Goal: Information Seeking & Learning: Learn about a topic

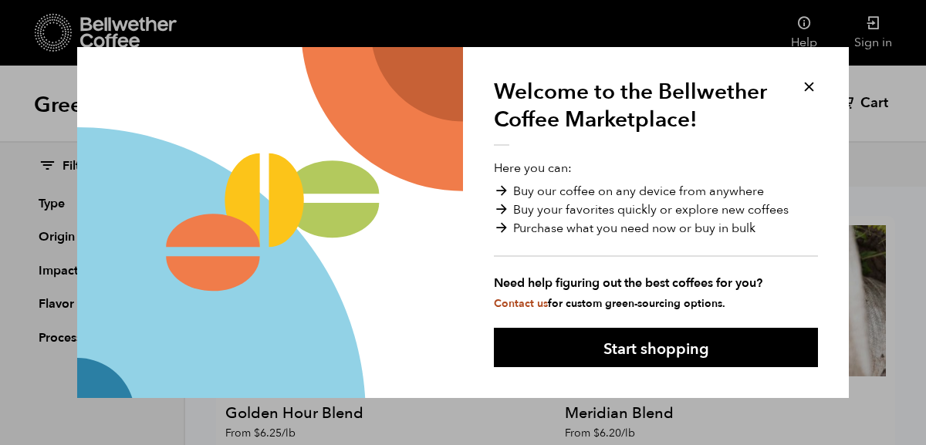
click at [813, 92] on button at bounding box center [809, 87] width 18 height 18
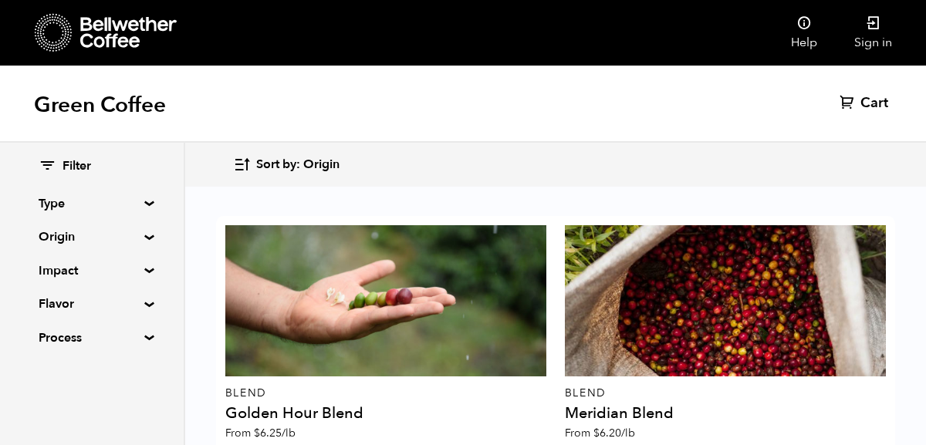
click at [137, 201] on summary "Type" at bounding box center [92, 203] width 106 height 19
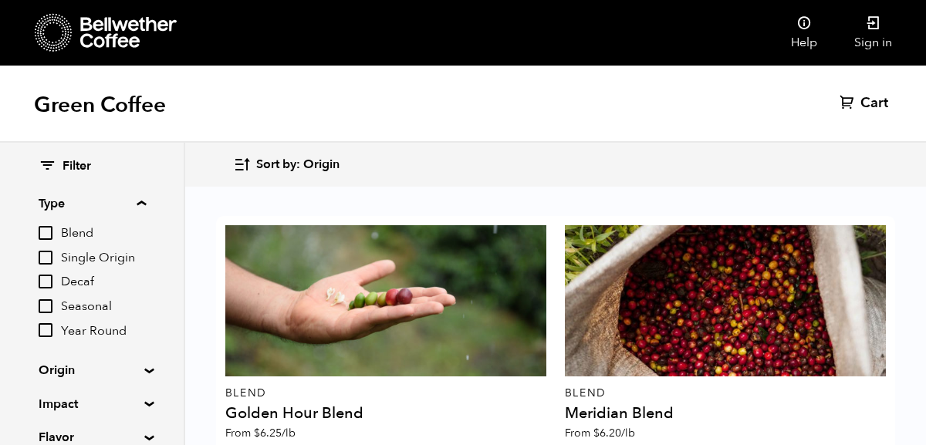
click at [48, 252] on input "Single Origin" at bounding box center [46, 258] width 14 height 14
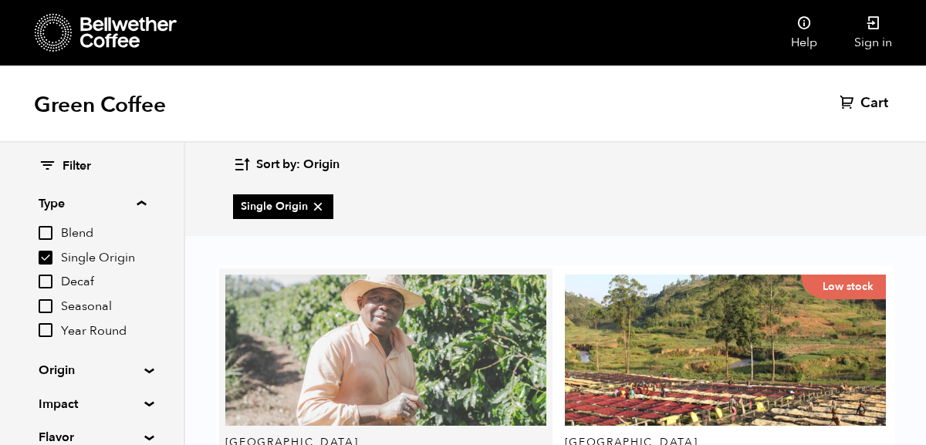
scroll to position [2087, 0]
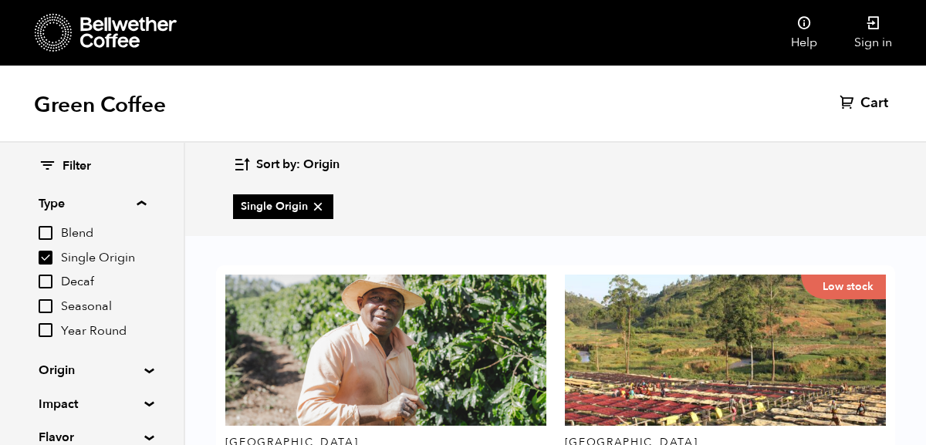
click at [48, 251] on input "Single Origin" at bounding box center [46, 258] width 14 height 14
checkbox input "false"
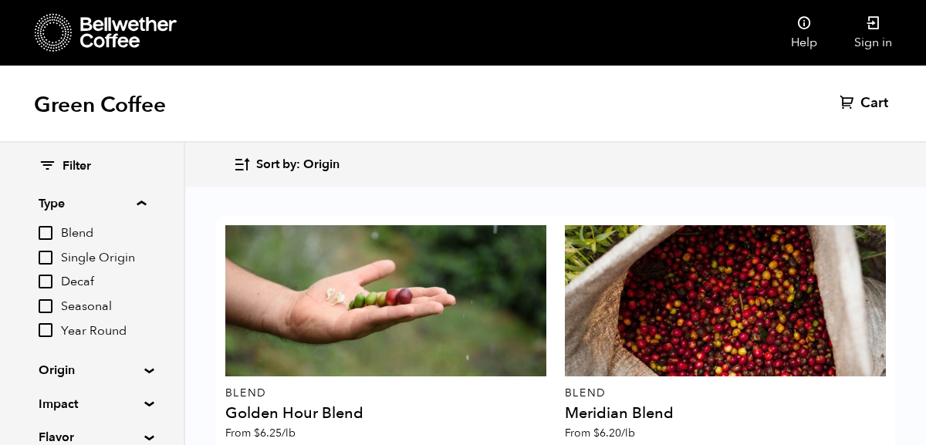
scroll to position [104, 0]
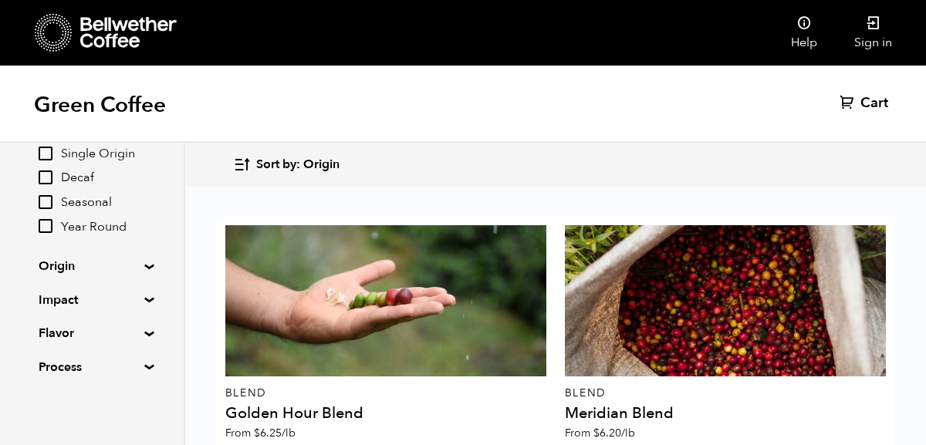
click at [127, 262] on summary "Origin" at bounding box center [92, 266] width 106 height 19
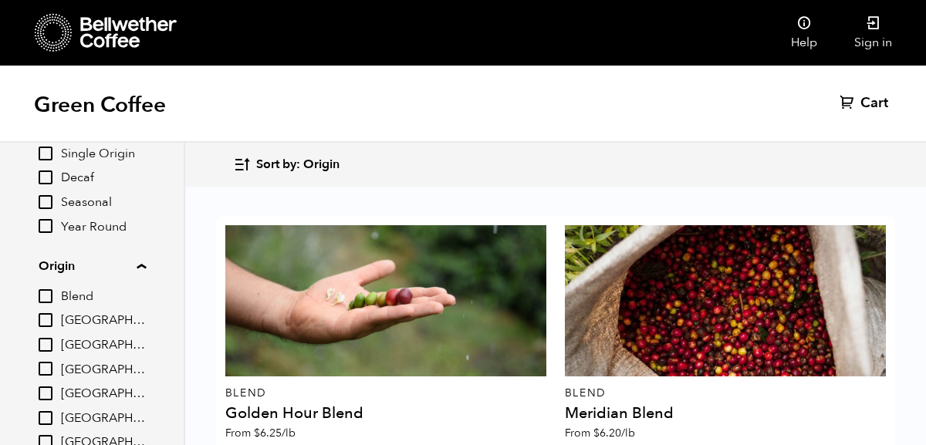
scroll to position [201, 0]
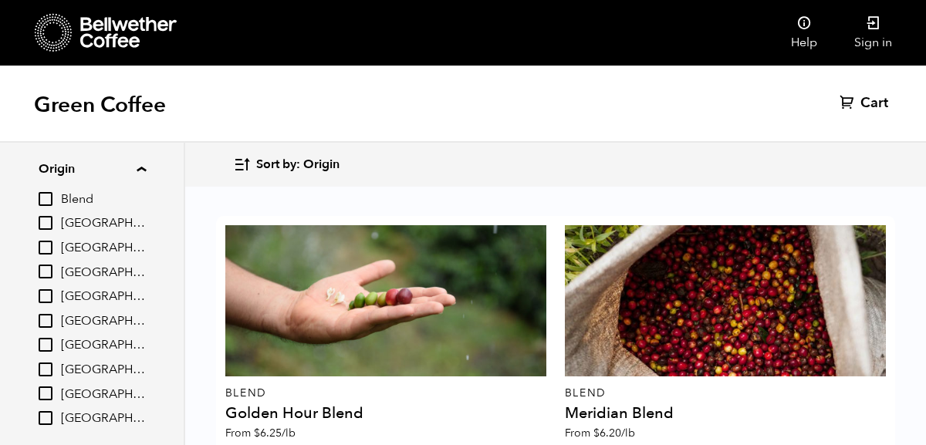
click at [52, 322] on input "[GEOGRAPHIC_DATA]" at bounding box center [46, 321] width 14 height 14
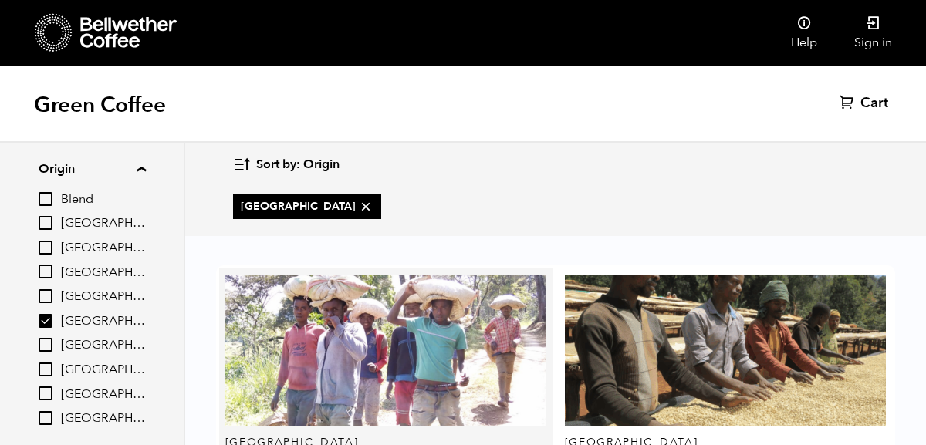
scroll to position [495, 0]
click at [49, 323] on input "[GEOGRAPHIC_DATA]" at bounding box center [46, 321] width 14 height 14
checkbox input "false"
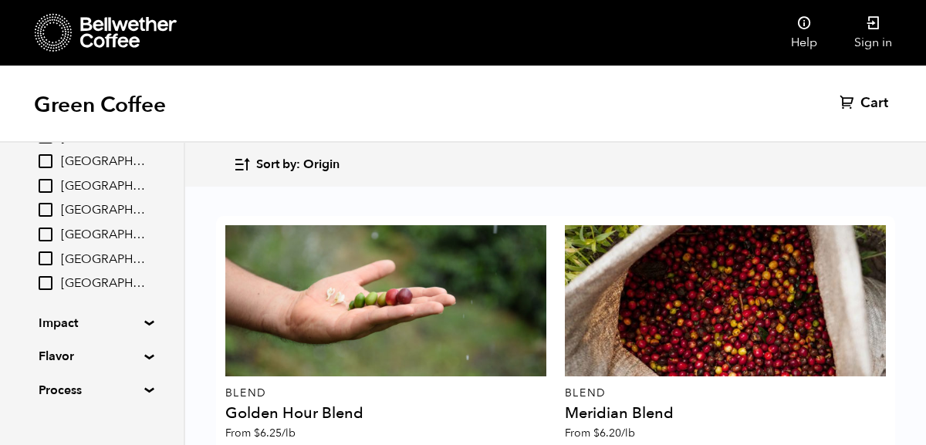
scroll to position [360, 0]
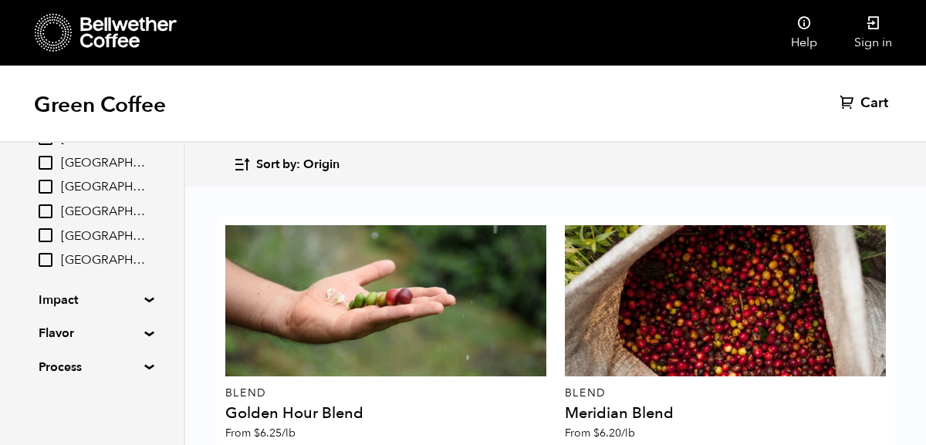
click at [114, 334] on summary "Flavor" at bounding box center [92, 333] width 106 height 19
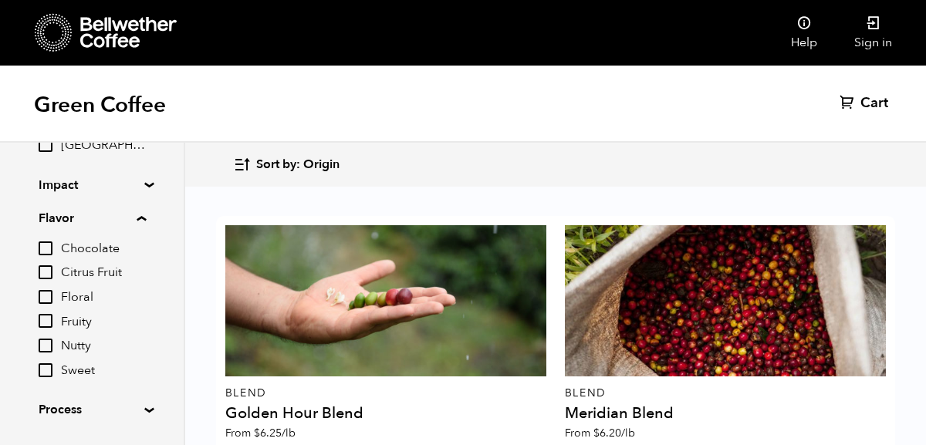
scroll to position [518, 0]
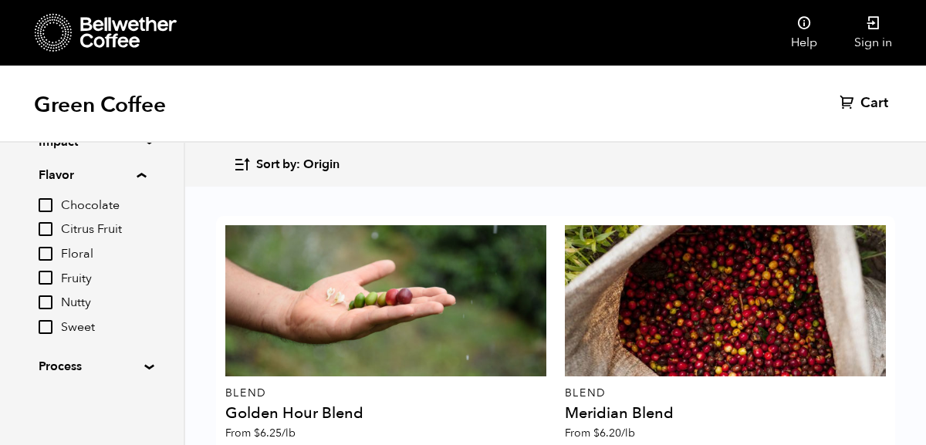
click at [81, 181] on summary "Flavor" at bounding box center [92, 175] width 107 height 19
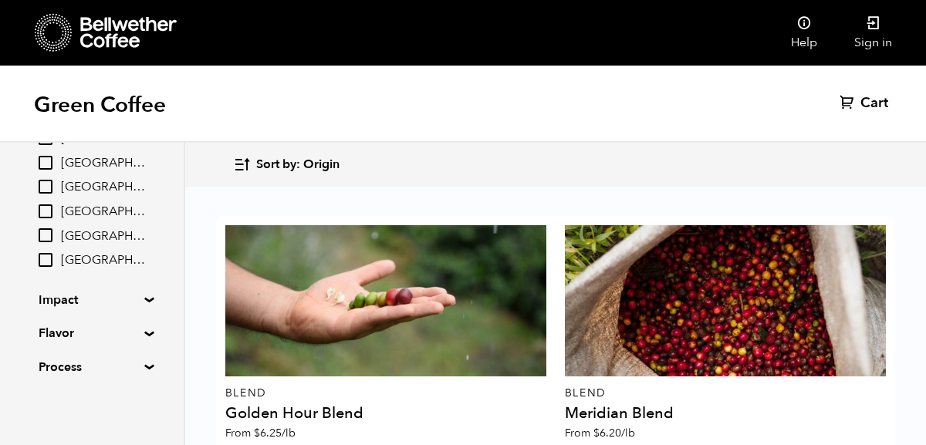
scroll to position [360, 0]
click at [90, 358] on summary "Process" at bounding box center [92, 367] width 106 height 19
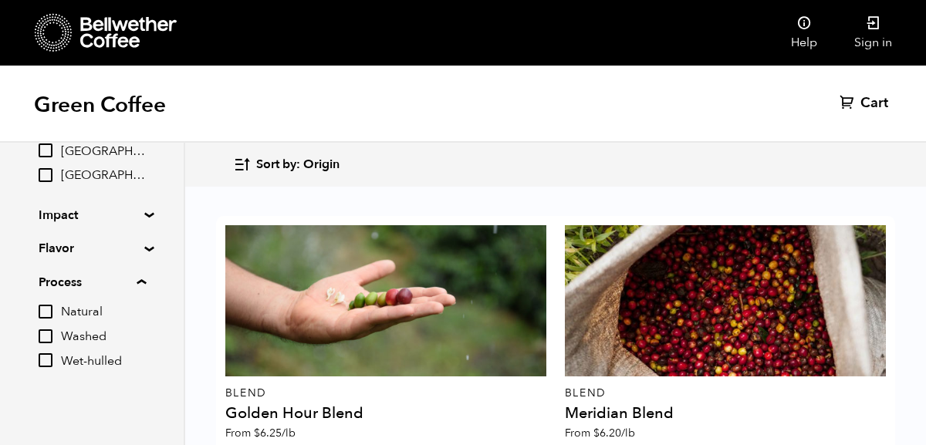
scroll to position [0, 0]
click at [120, 42] on icon at bounding box center [128, 32] width 96 height 31
